Goal: Navigation & Orientation: Understand site structure

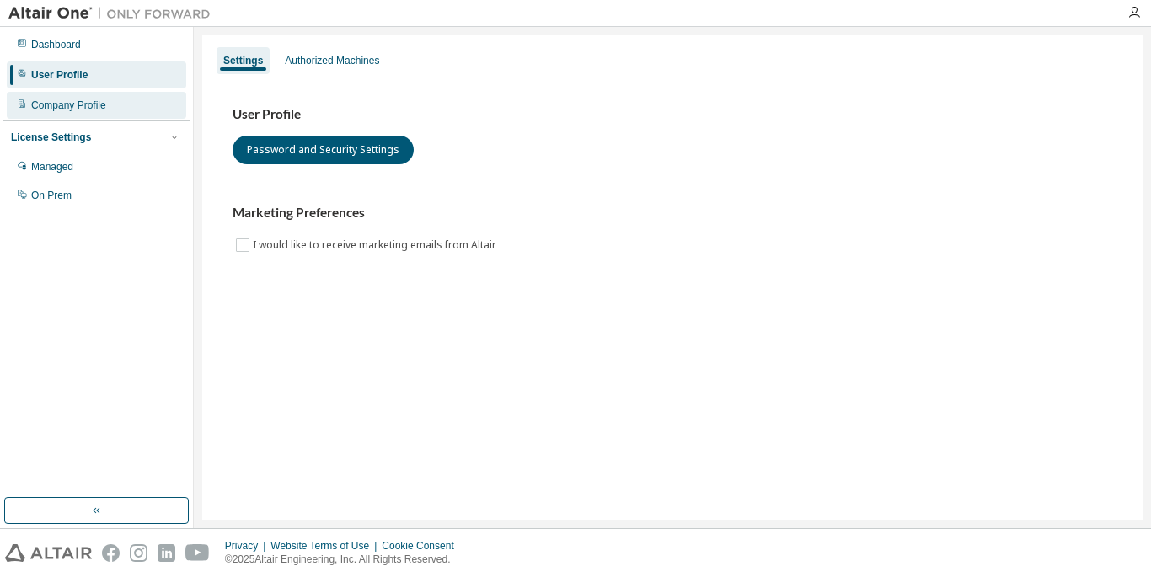
click at [83, 111] on div "Company Profile" at bounding box center [68, 105] width 75 height 13
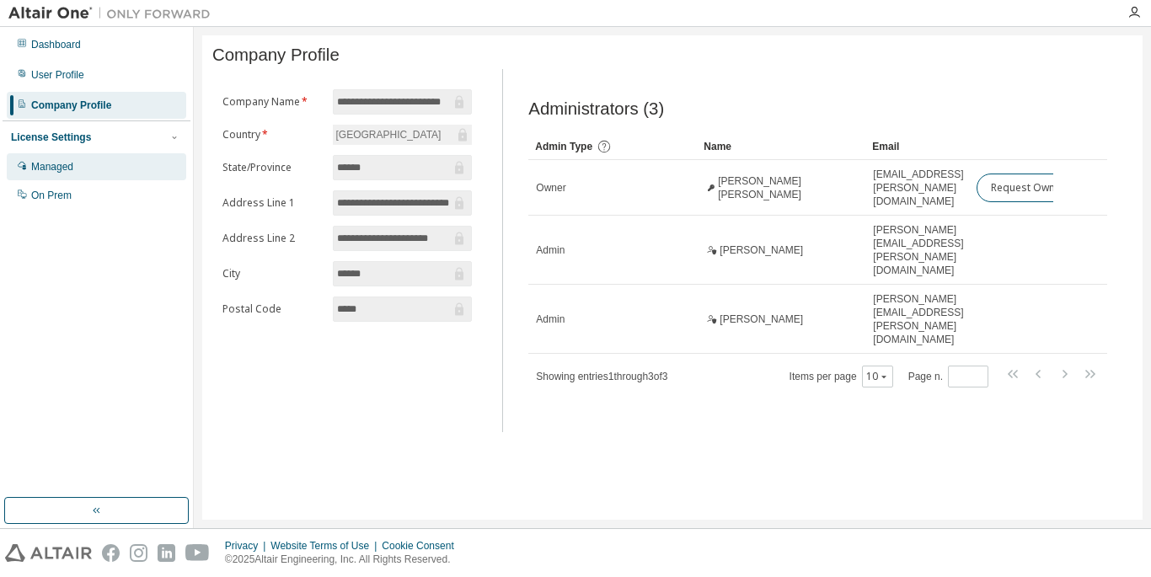
click at [58, 174] on div "Managed" at bounding box center [52, 166] width 42 height 13
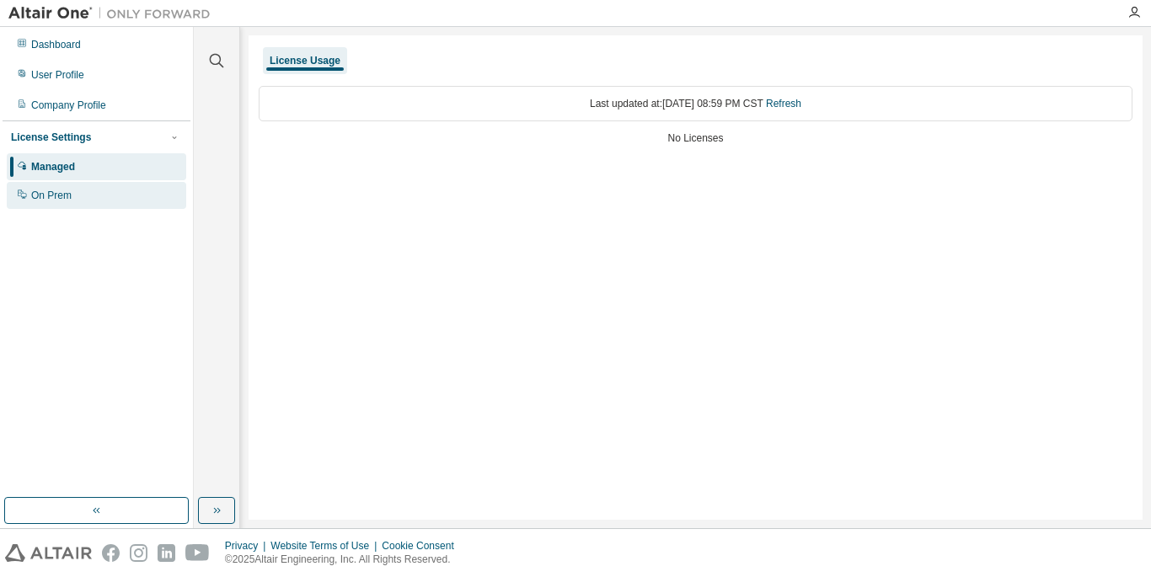
click at [51, 195] on div "On Prem" at bounding box center [51, 195] width 40 height 13
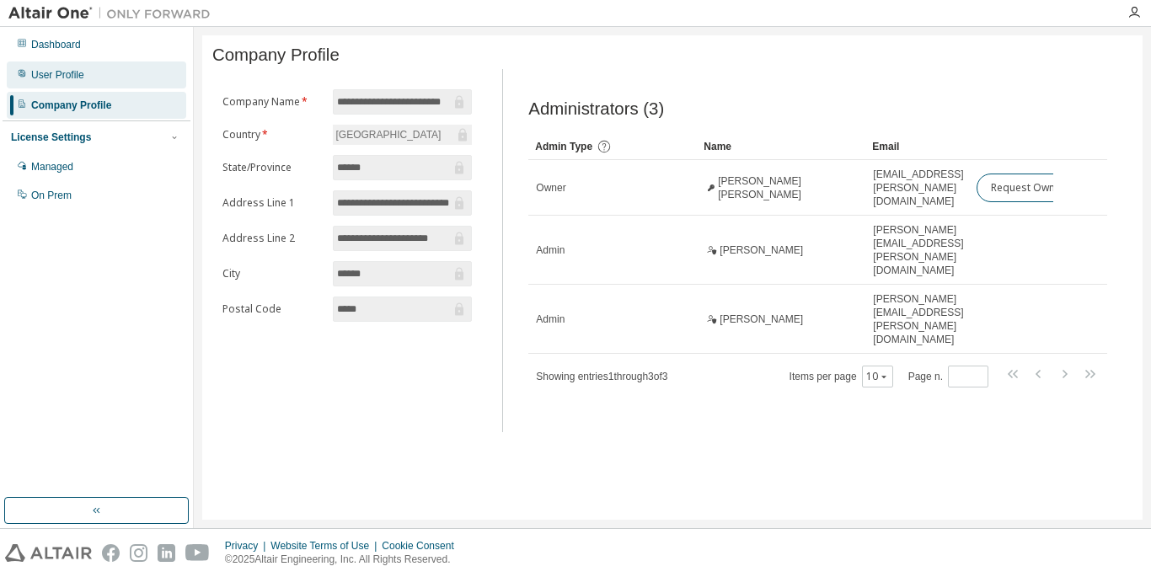
click at [39, 66] on div "User Profile" at bounding box center [96, 74] width 179 height 27
